Goal: Find specific fact

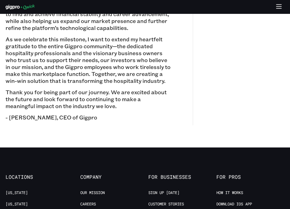
scroll to position [555, 0]
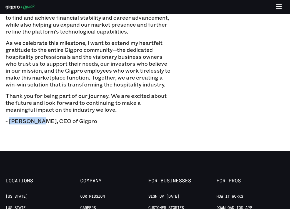
drag, startPoint x: 9, startPoint y: 122, endPoint x: 38, endPoint y: 120, distance: 28.6
click at [38, 120] on p "- Sam Mylrea, CEO of Gigpro" at bounding box center [88, 121] width 165 height 7
copy p "Sam Mylrea"
click at [45, 121] on p "- Sam Mylrea, CEO of Gigpro" at bounding box center [88, 121] width 165 height 7
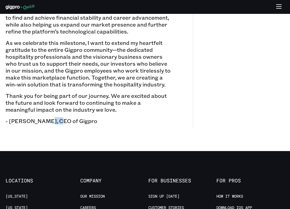
copy p "CEO"
